Goal: Transaction & Acquisition: Purchase product/service

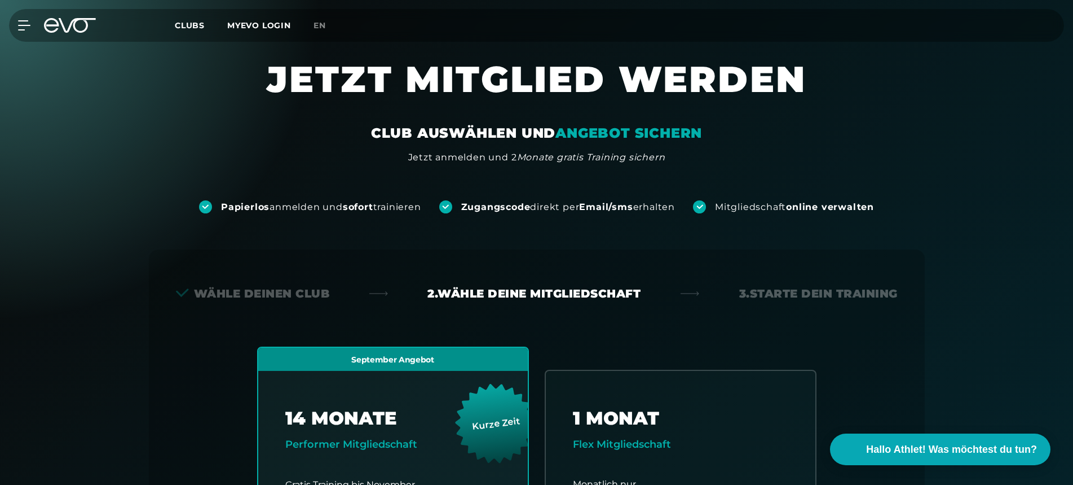
click at [61, 32] on icon at bounding box center [70, 25] width 52 height 15
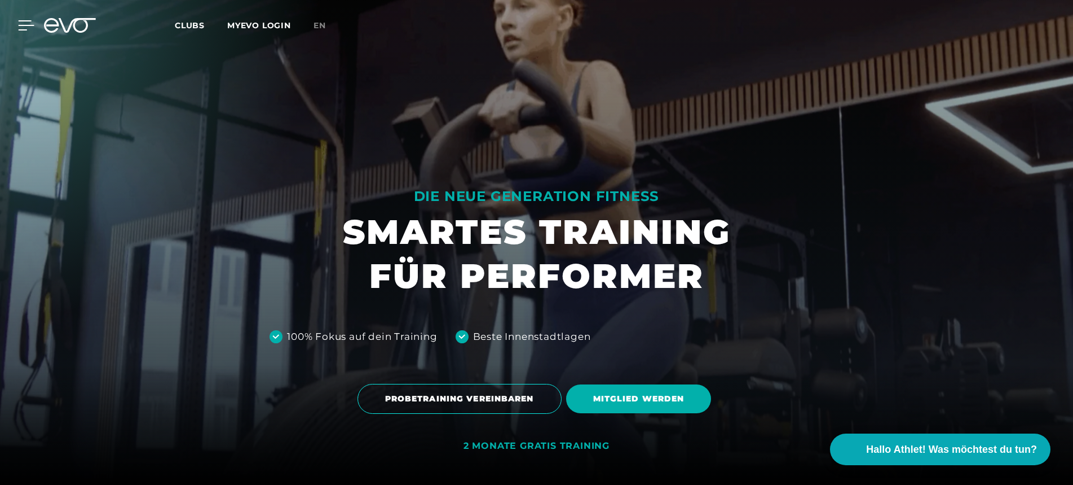
click at [27, 30] on div "MyEVO Login Über EVO Mitgliedschaften Probetraining TAGESPASS EVO Studios [GEOG…" at bounding box center [536, 25] width 1069 height 33
click at [61, 24] on icon at bounding box center [70, 25] width 52 height 15
click at [59, 29] on icon at bounding box center [70, 25] width 52 height 15
click at [19, 29] on icon at bounding box center [27, 25] width 16 height 9
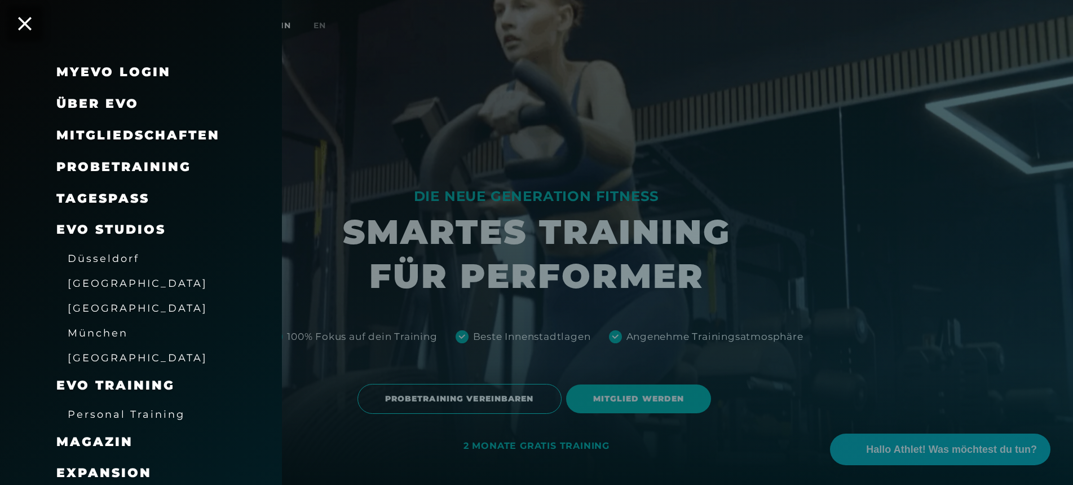
click at [107, 171] on span "Probetraining" at bounding box center [123, 166] width 135 height 15
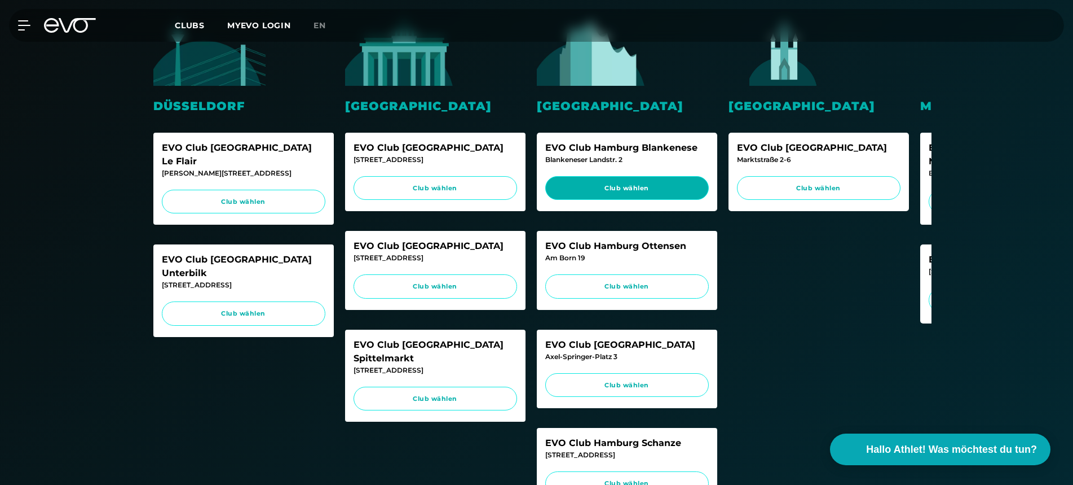
scroll to position [323, 0]
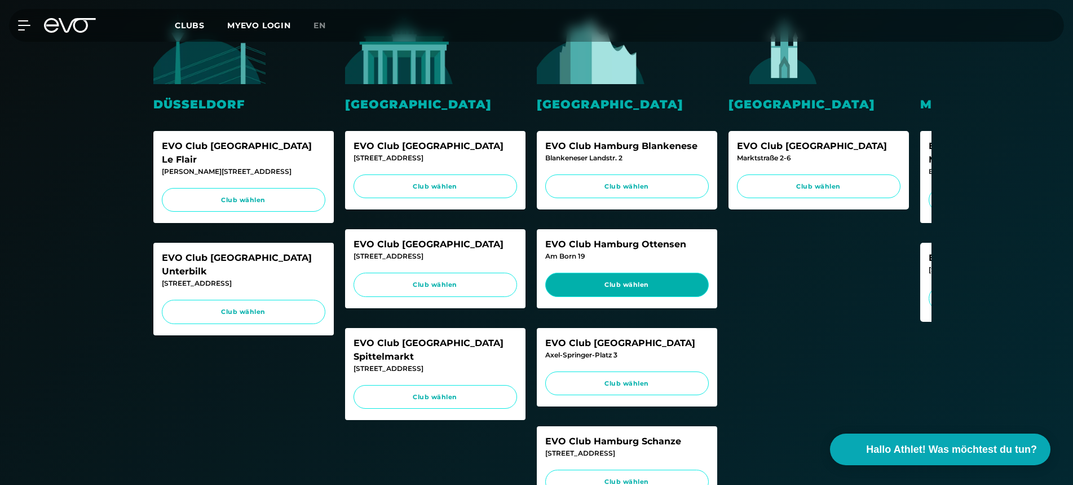
click at [639, 285] on span "Club wählen" at bounding box center [627, 285] width 142 height 10
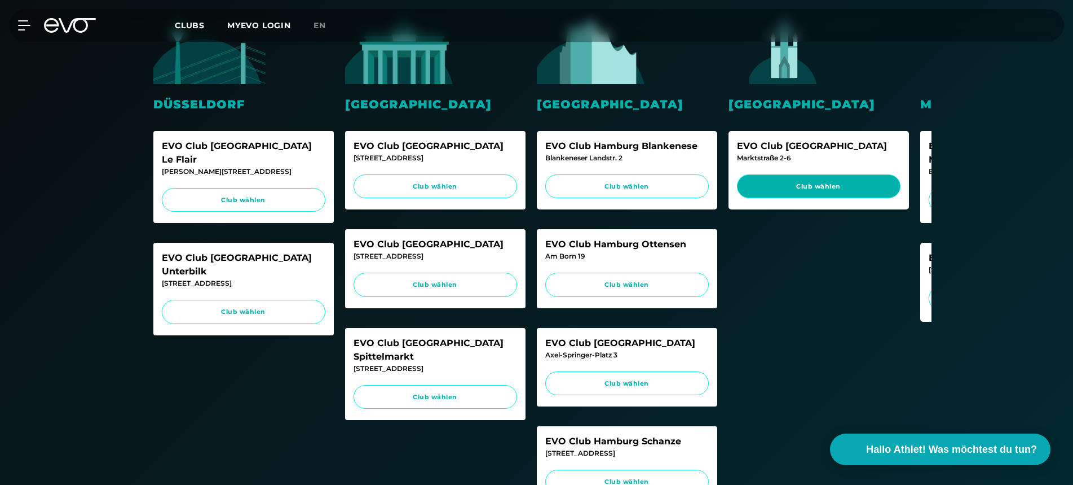
click at [766, 182] on span "Club wählen" at bounding box center [819, 187] width 142 height 10
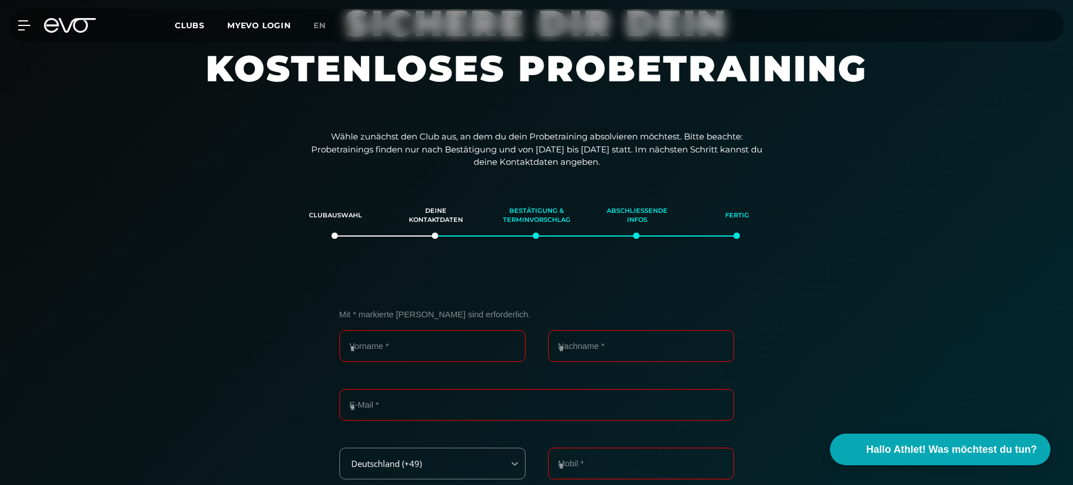
scroll to position [54, 0]
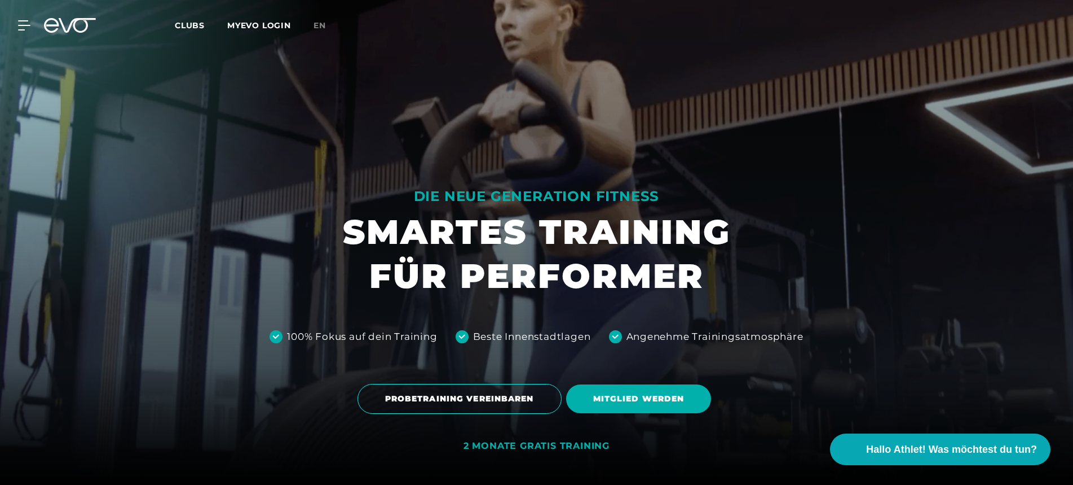
click at [82, 29] on icon at bounding box center [70, 25] width 52 height 15
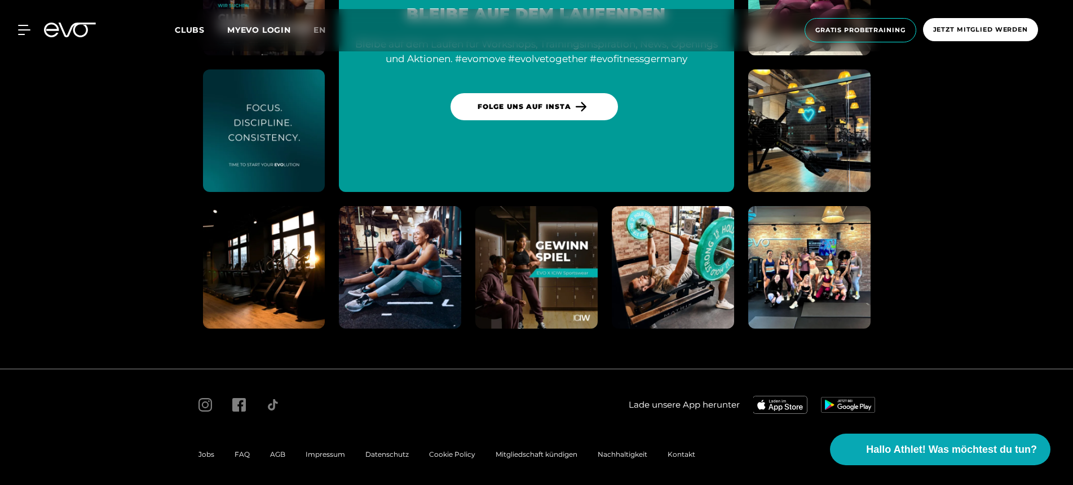
scroll to position [6154, 0]
click at [266, 451] on div "AGB" at bounding box center [278, 455] width 36 height 14
click at [273, 451] on span "AGB" at bounding box center [277, 454] width 15 height 8
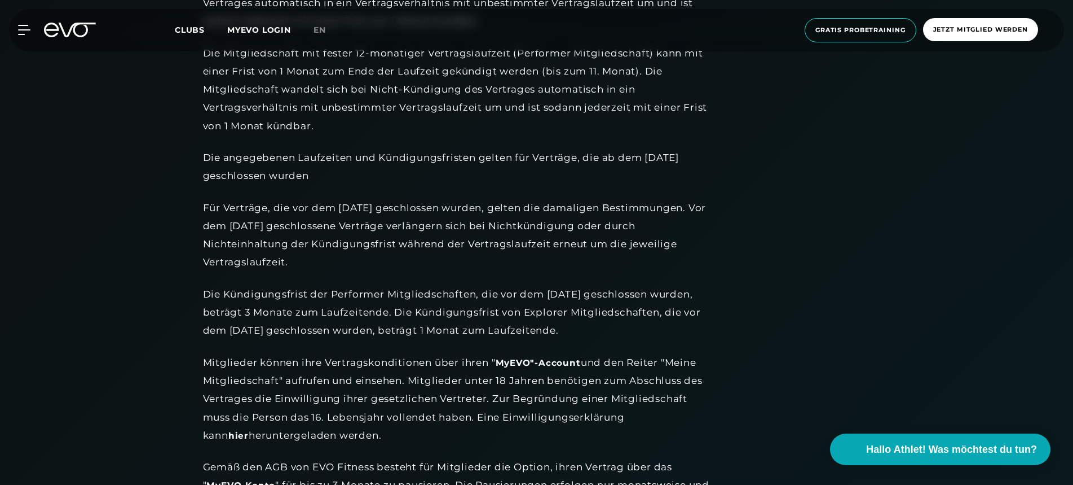
scroll to position [1142, 0]
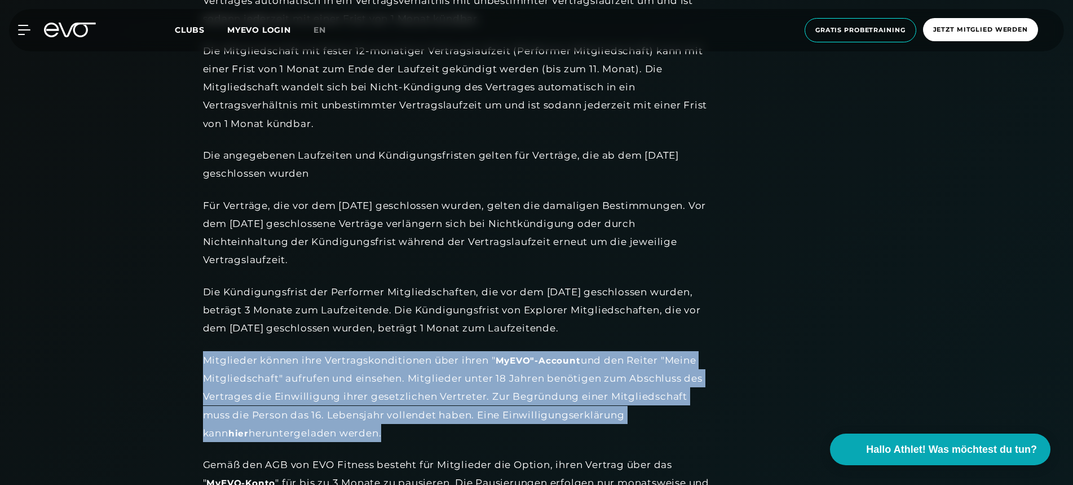
drag, startPoint x: 204, startPoint y: 355, endPoint x: 348, endPoint y: 426, distance: 160.9
click at [348, 426] on div "Mitglieder können ihre Vertragskonditionen über ihren " MyEVO"-Account und den …" at bounding box center [457, 396] width 508 height 91
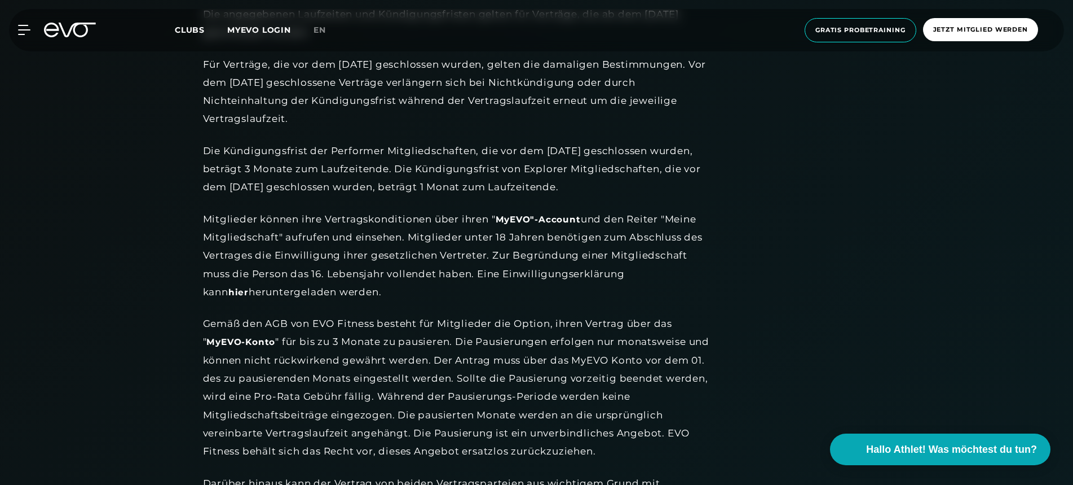
scroll to position [1284, 0]
click at [66, 32] on icon at bounding box center [70, 30] width 52 height 15
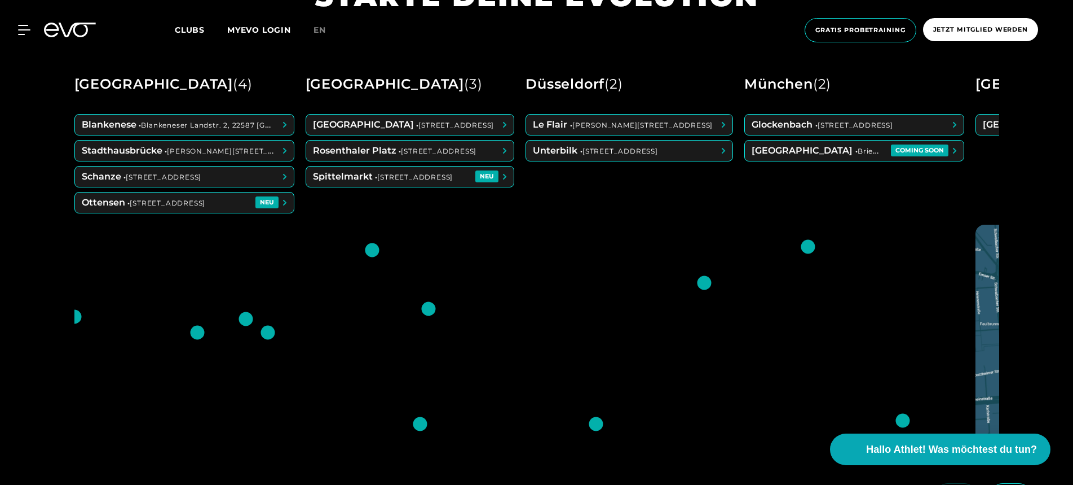
scroll to position [569, 0]
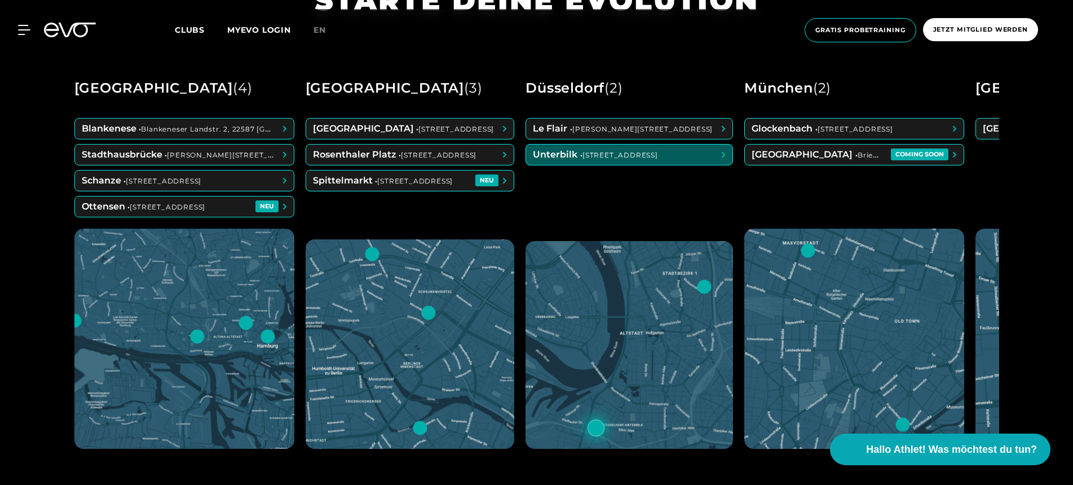
click at [640, 161] on span at bounding box center [629, 154] width 206 height 20
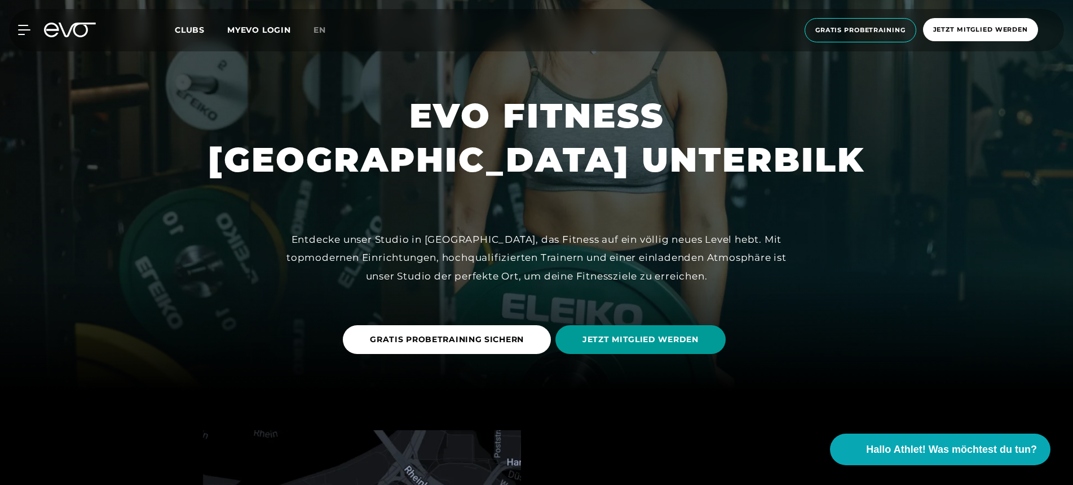
scroll to position [94, 0]
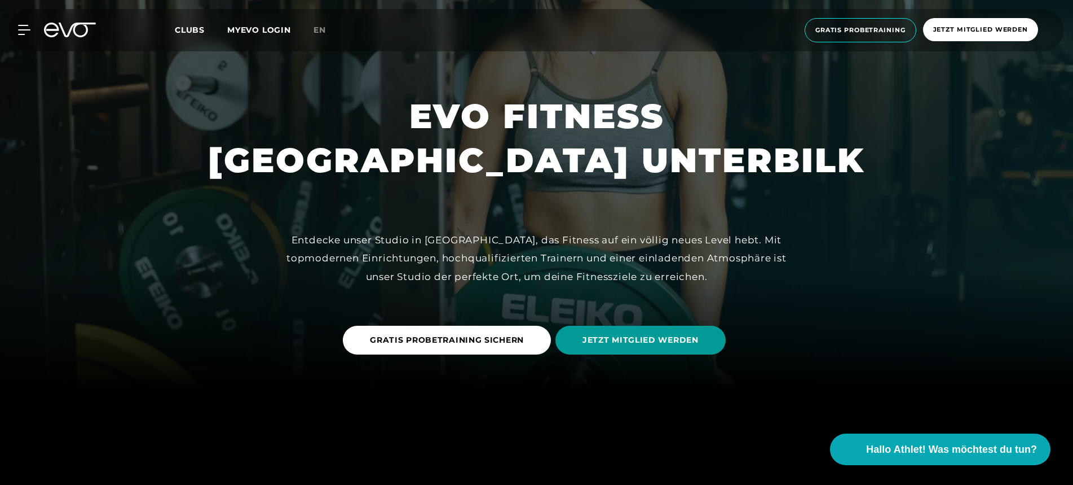
click at [601, 347] on span "JETZT MITGLIED WERDEN" at bounding box center [641, 339] width 170 height 29
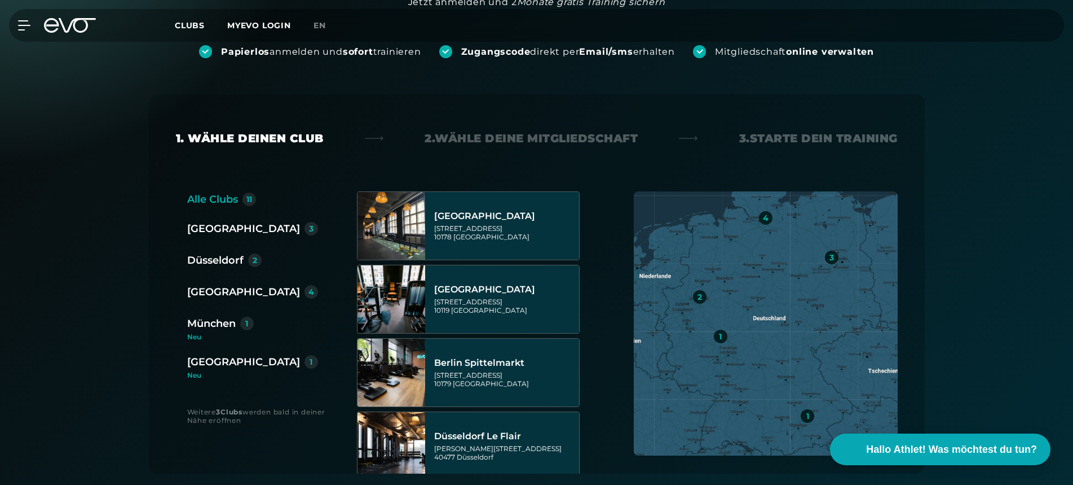
scroll to position [155, 0]
click at [212, 292] on div "[GEOGRAPHIC_DATA]" at bounding box center [243, 292] width 113 height 16
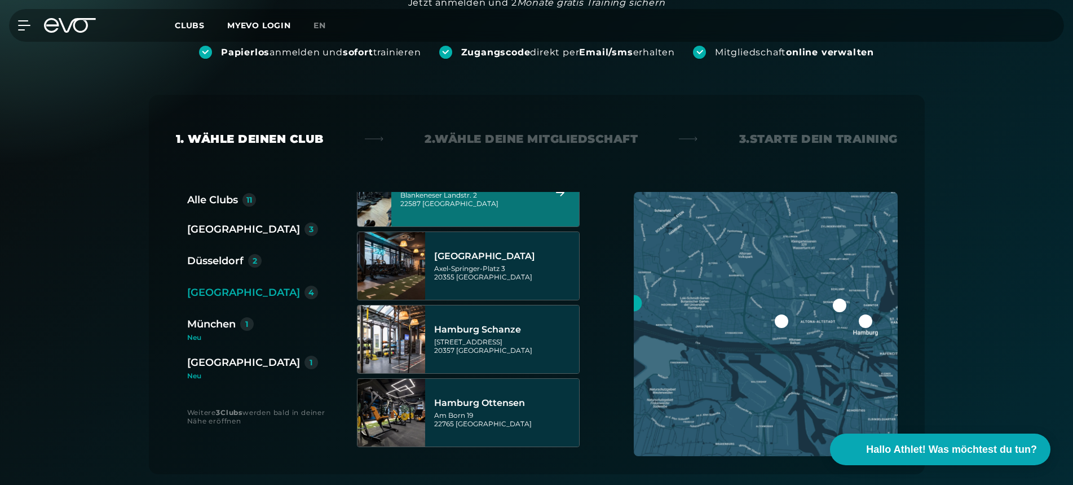
scroll to position [34, 0]
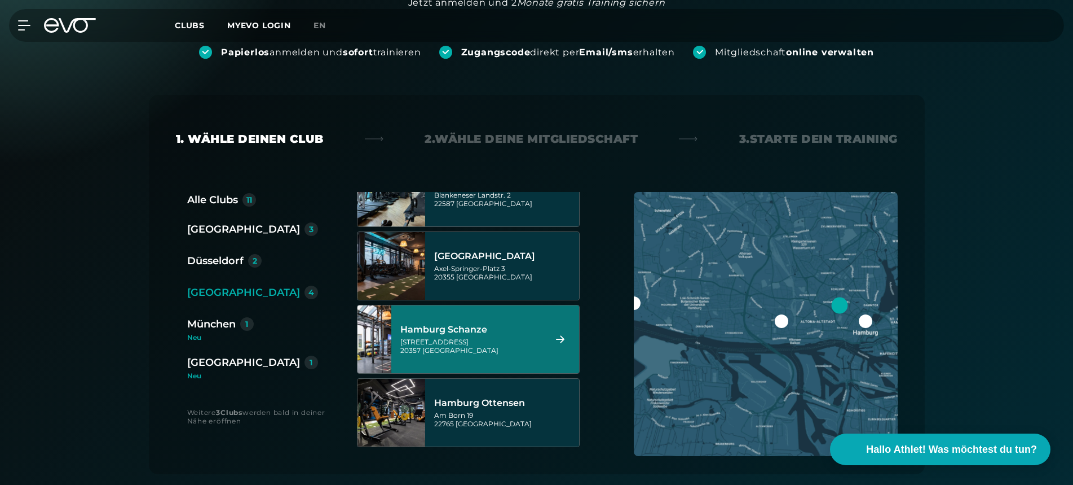
click at [217, 263] on div "Düsseldorf" at bounding box center [215, 261] width 56 height 16
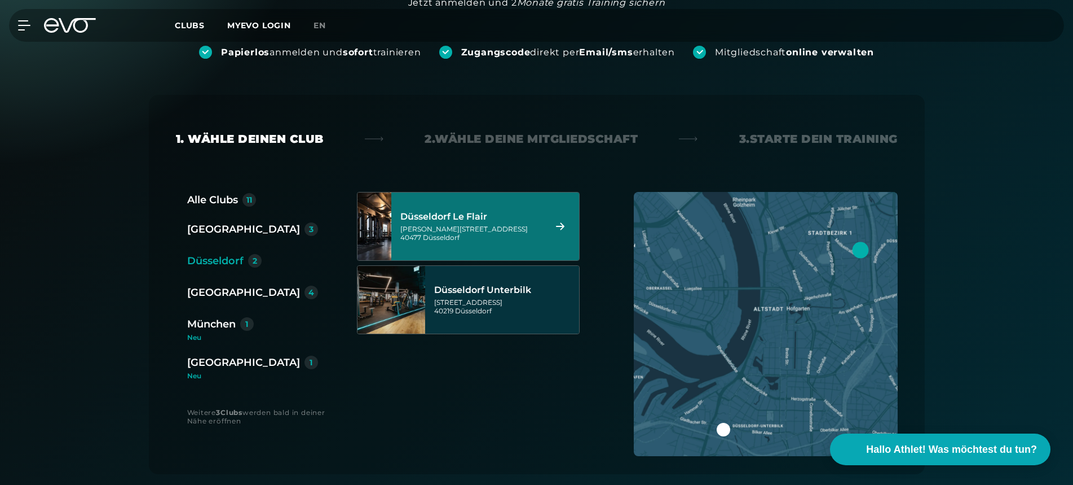
click at [508, 280] on div "[GEOGRAPHIC_DATA] Unterbilk [STREET_ADDRESS]" at bounding box center [505, 300] width 142 height 50
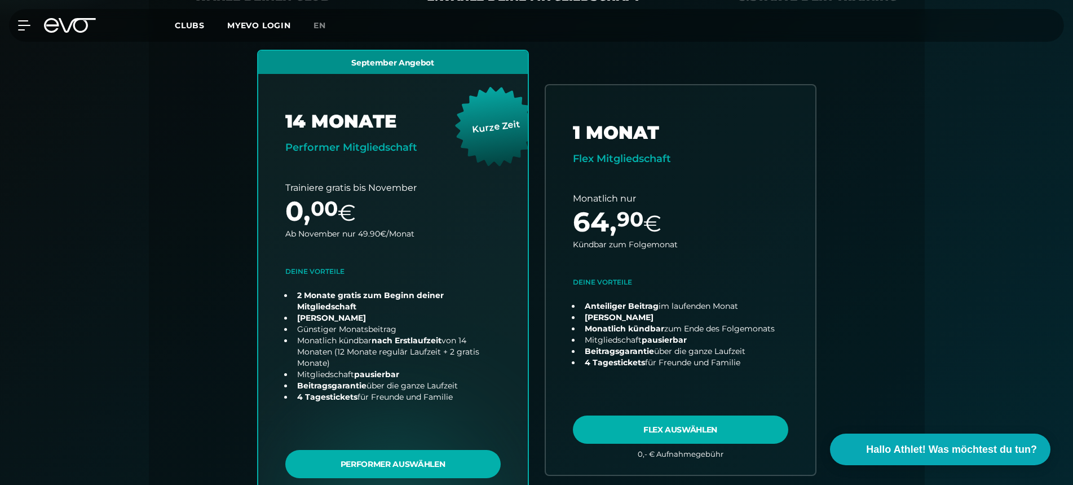
scroll to position [323, 0]
